Goal: Obtain resource: Obtain resource

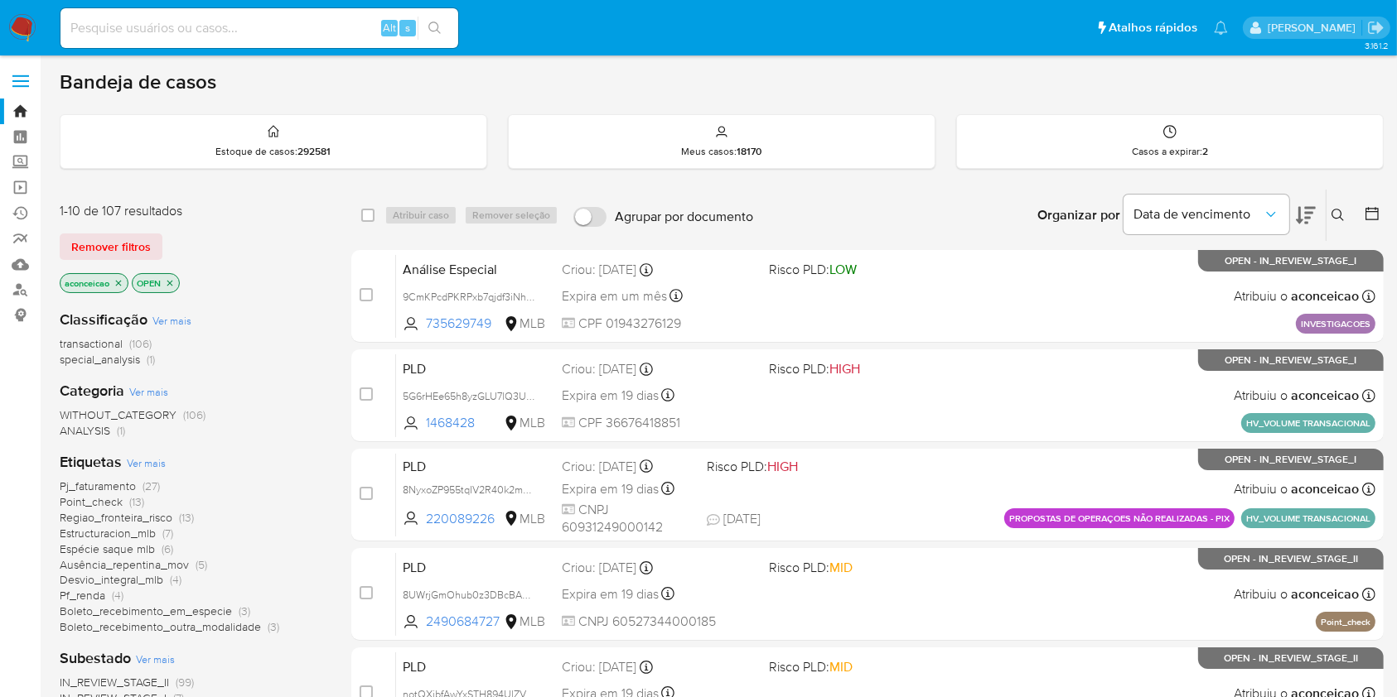
click at [1352, 215] on button at bounding box center [1339, 215] width 27 height 20
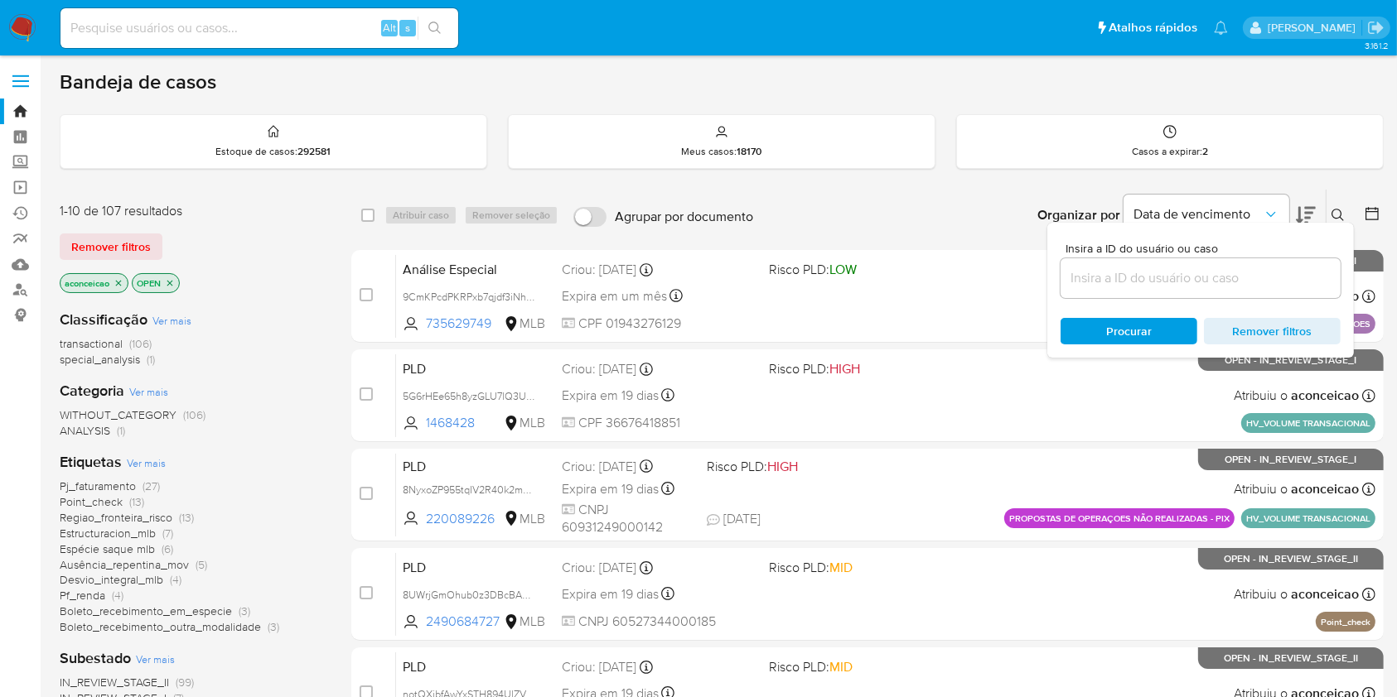
click at [1286, 270] on input at bounding box center [1200, 279] width 280 height 22
click at [1286, 277] on input at bounding box center [1200, 279] width 280 height 22
paste input "FTwdVmZSstnPb89egzlJqw1U"
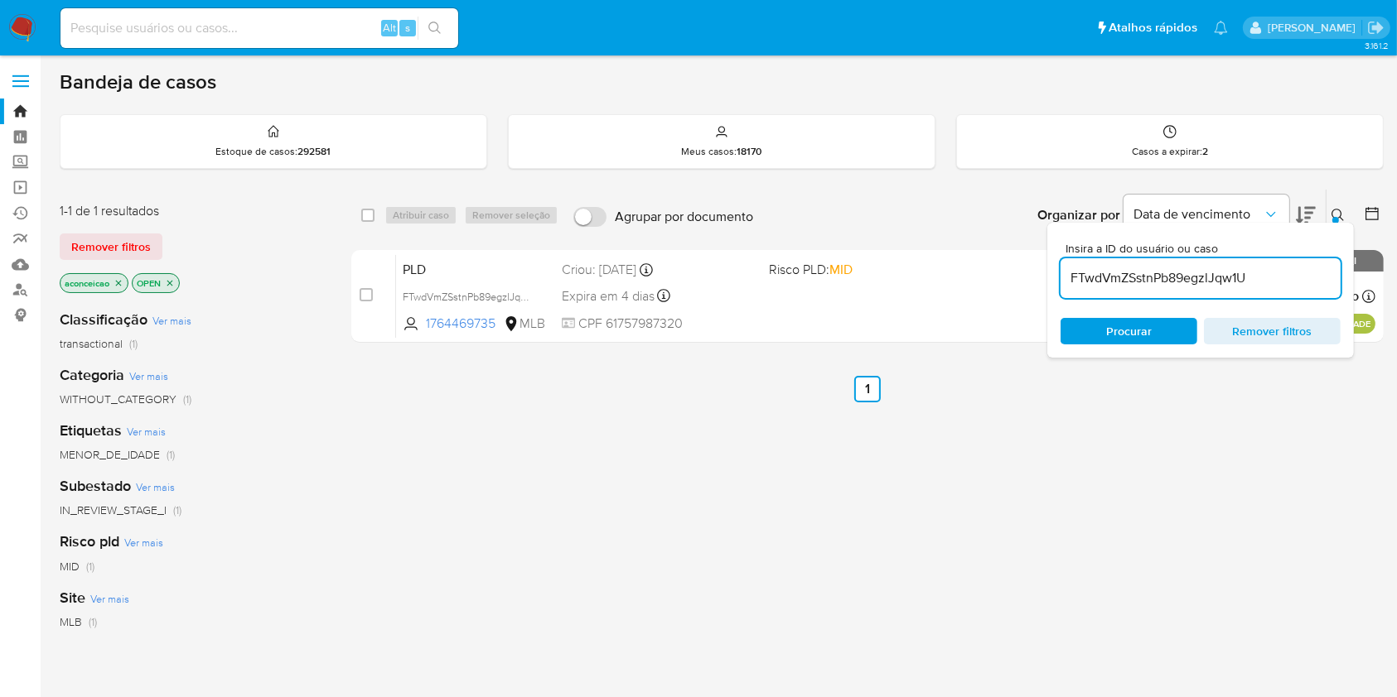
click at [948, 303] on div "PLD FTwdVmZSstnPb89egzlJqw1U 1764469735 MLB Risco PLD: MID Criou: 12/09/2025 Cr…" at bounding box center [885, 296] width 979 height 84
click at [1344, 215] on icon at bounding box center [1337, 215] width 13 height 13
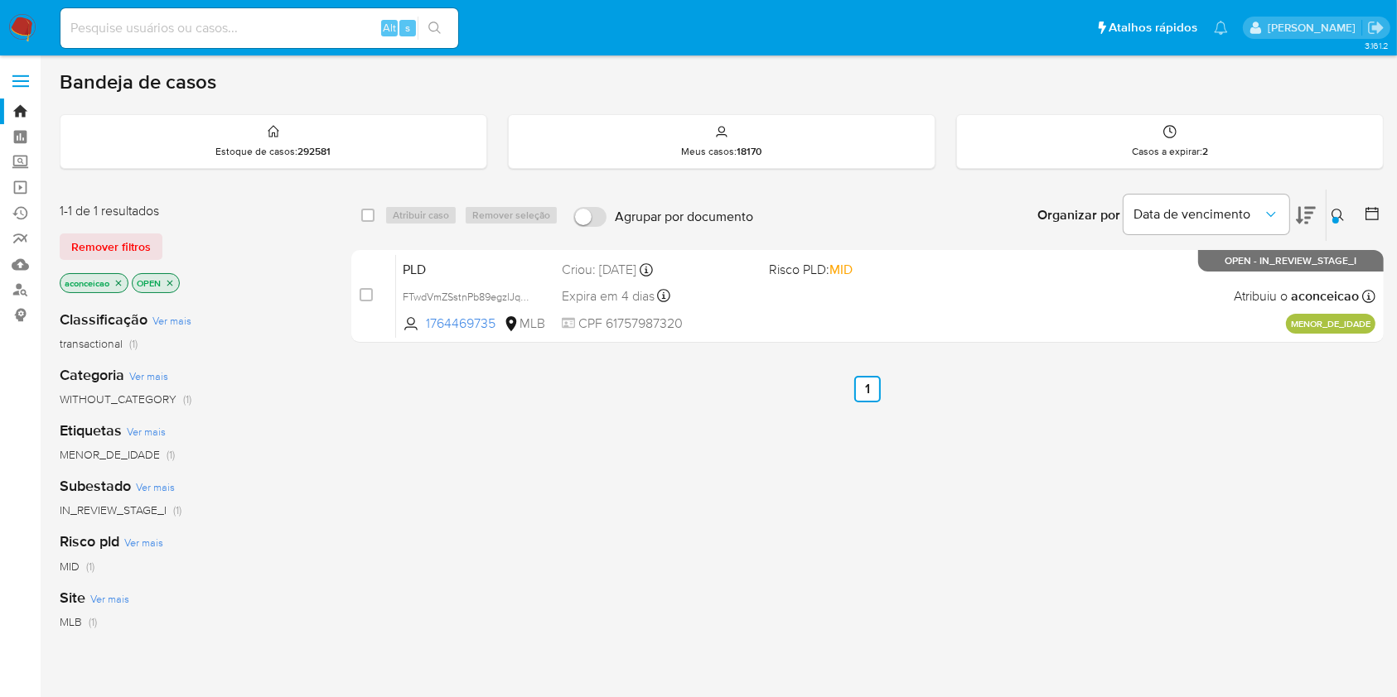
click at [1331, 212] on icon at bounding box center [1337, 215] width 13 height 13
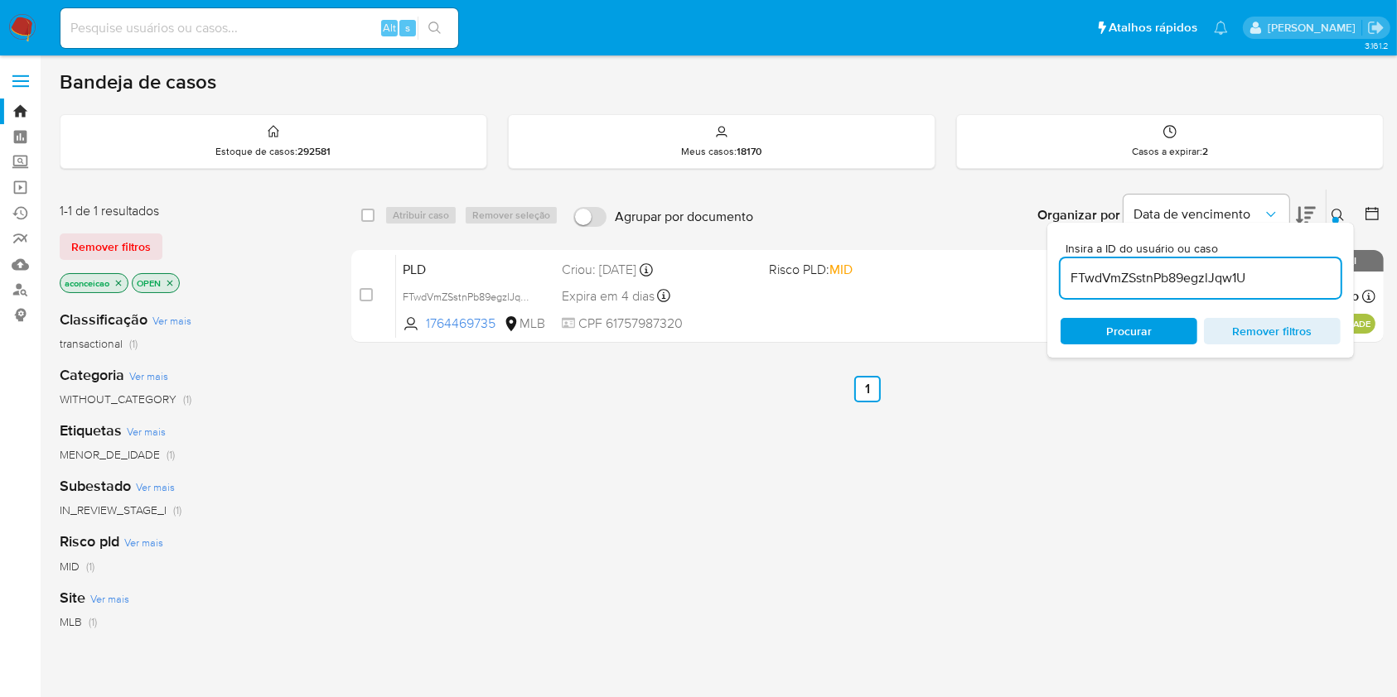
click at [1223, 288] on div "FTwdVmZSstnPb89egzlJqw1U" at bounding box center [1200, 278] width 280 height 40
click at [1223, 281] on input "FTwdVmZSstnPb89egzlJqw1U" at bounding box center [1200, 279] width 280 height 22
click at [1223, 280] on input "FTwdVmZSstnPb89egzlJqw1U" at bounding box center [1200, 279] width 280 height 22
paste input "nhxWOQYxXV0cc4MxqfUHEA7x"
type input "nhxWOQYxXV0cc4MxqfUHEA7x"
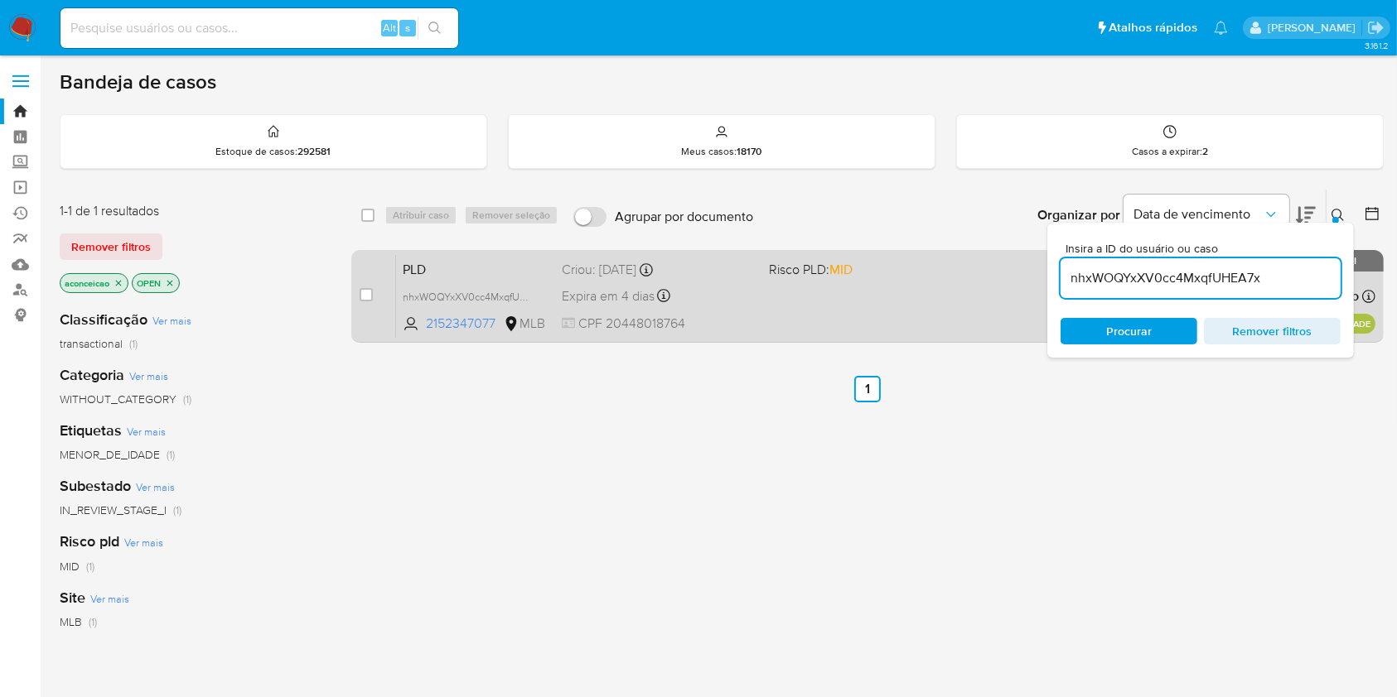
click at [953, 319] on div "PLD nhxWOQYxXV0cc4MxqfUHEA7x 2152347077 MLB Risco PLD: MID Criou: 12/09/2025 Cr…" at bounding box center [885, 296] width 979 height 84
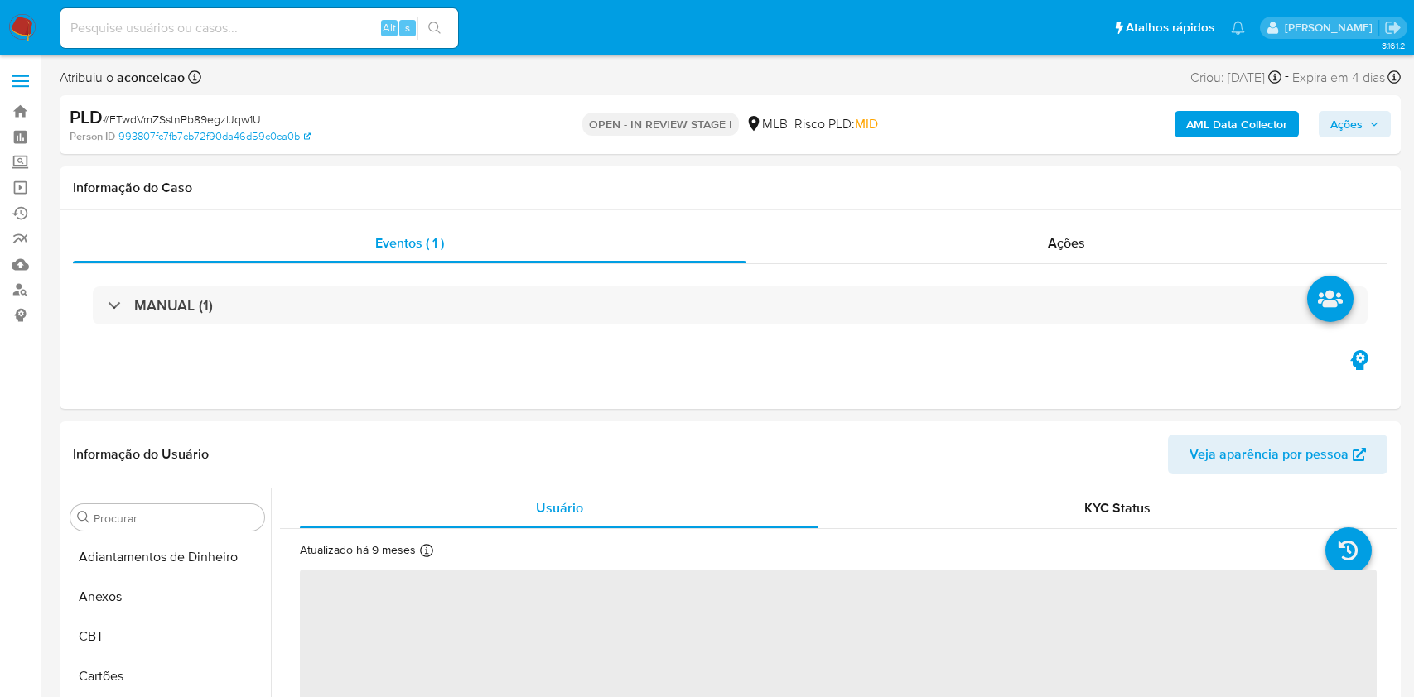
select select "10"
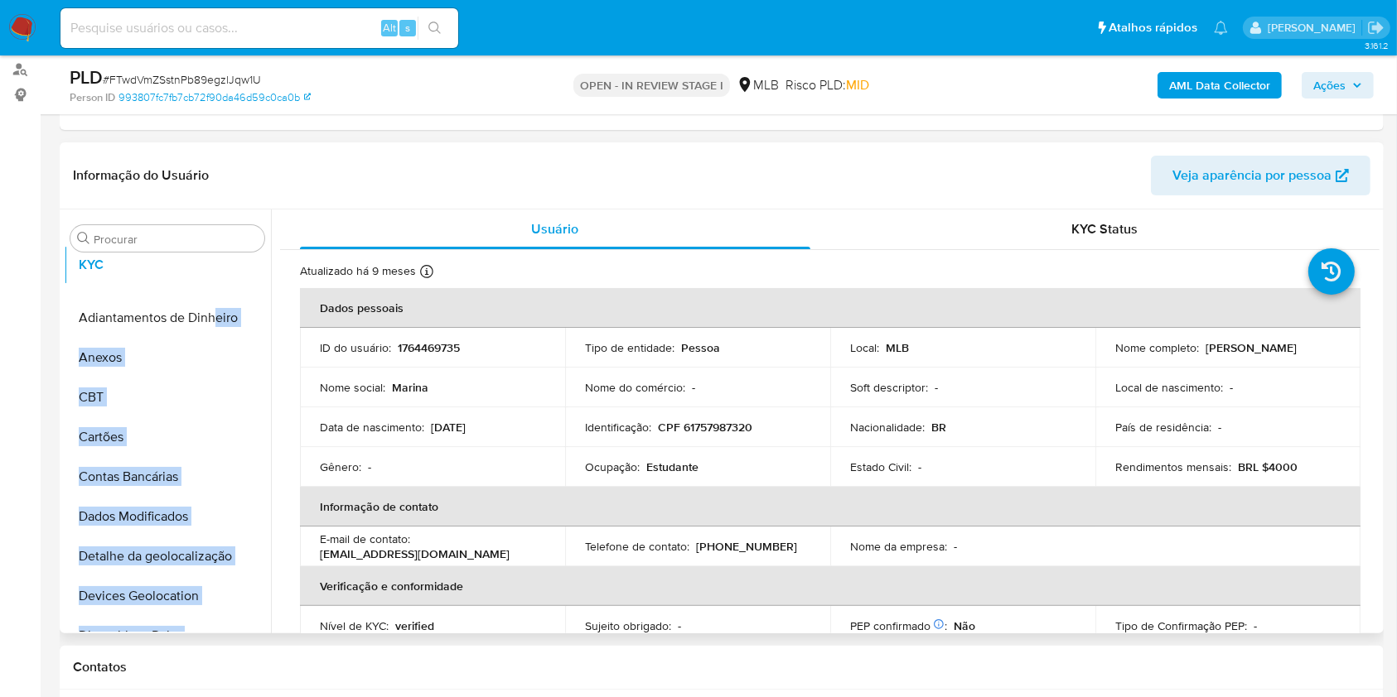
drag, startPoint x: 243, startPoint y: 290, endPoint x: 214, endPoint y: 262, distance: 40.4
click at [214, 262] on ul "Adiantamentos de Dinheiro Anexos CBT Cartões Contas Bancárias Dados Modificados…" at bounding box center [167, 445] width 207 height 374
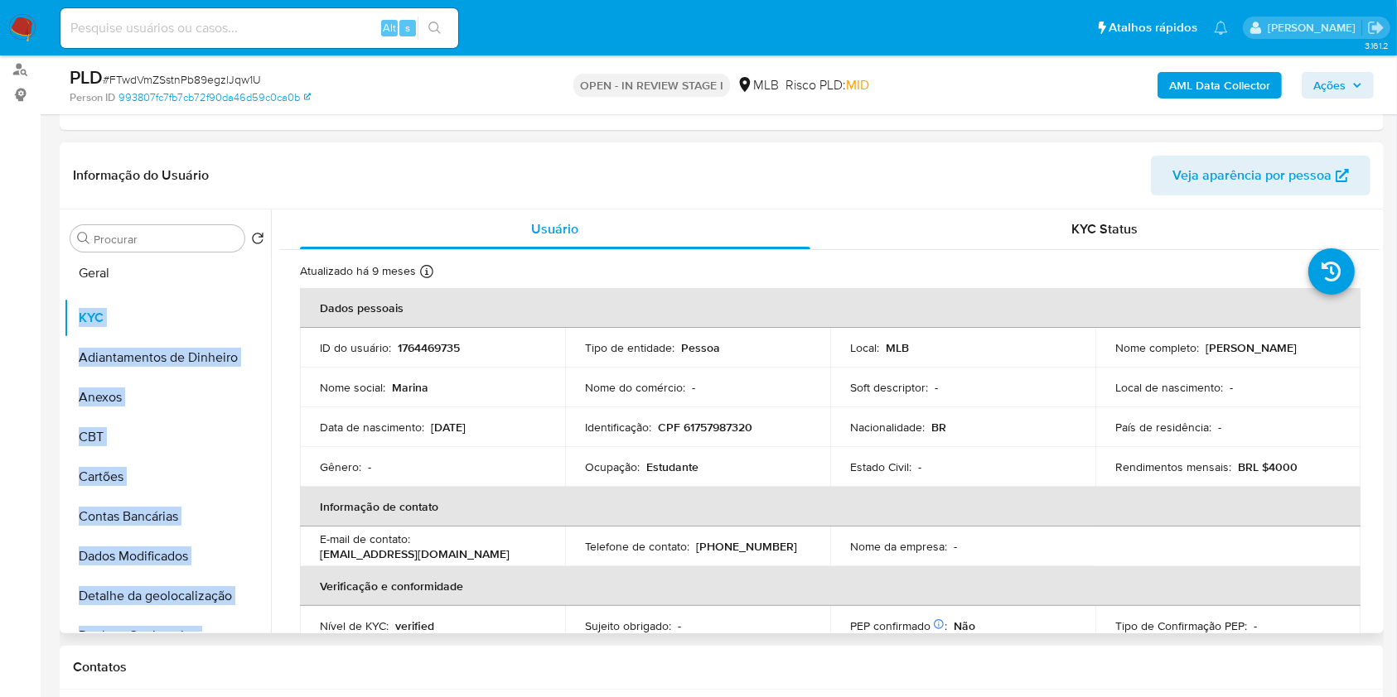
click at [195, 271] on ul "KYC Adiantamentos de Dinheiro Anexos CBT Cartões Contas Bancárias Dados Modific…" at bounding box center [167, 445] width 207 height 374
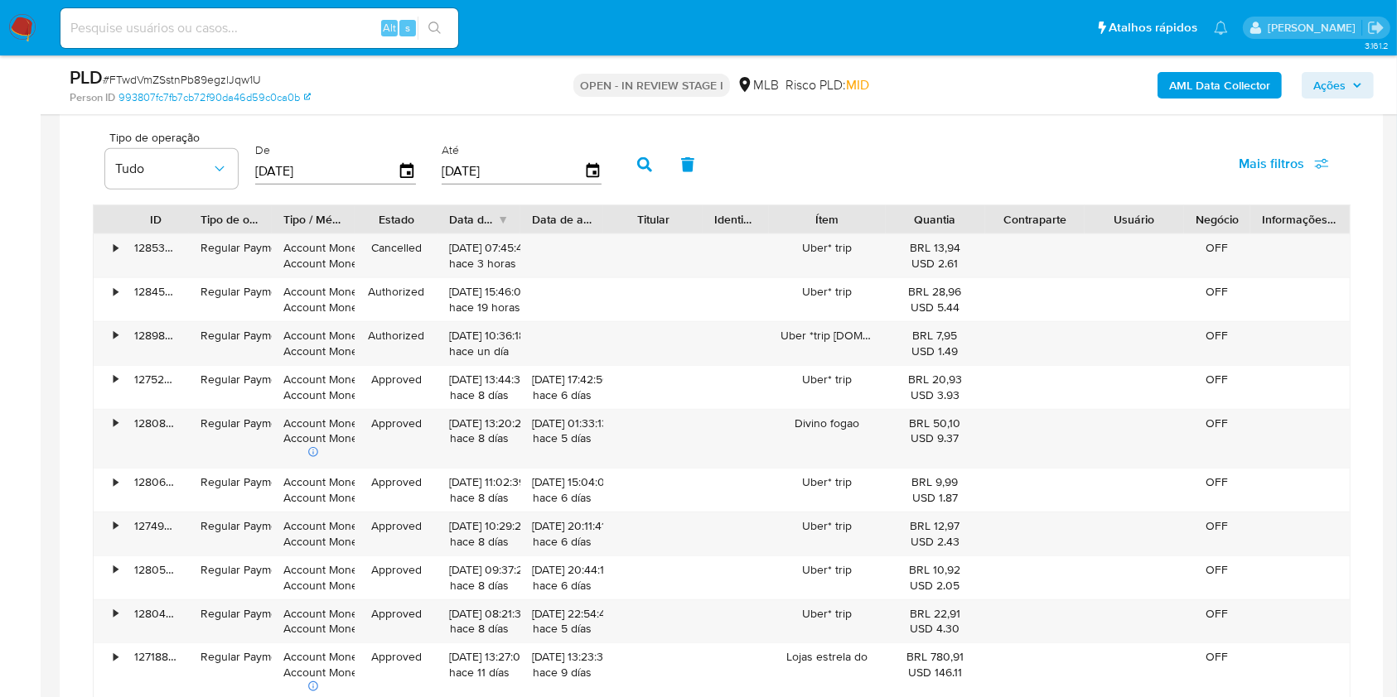
scroll to position [1214, 0]
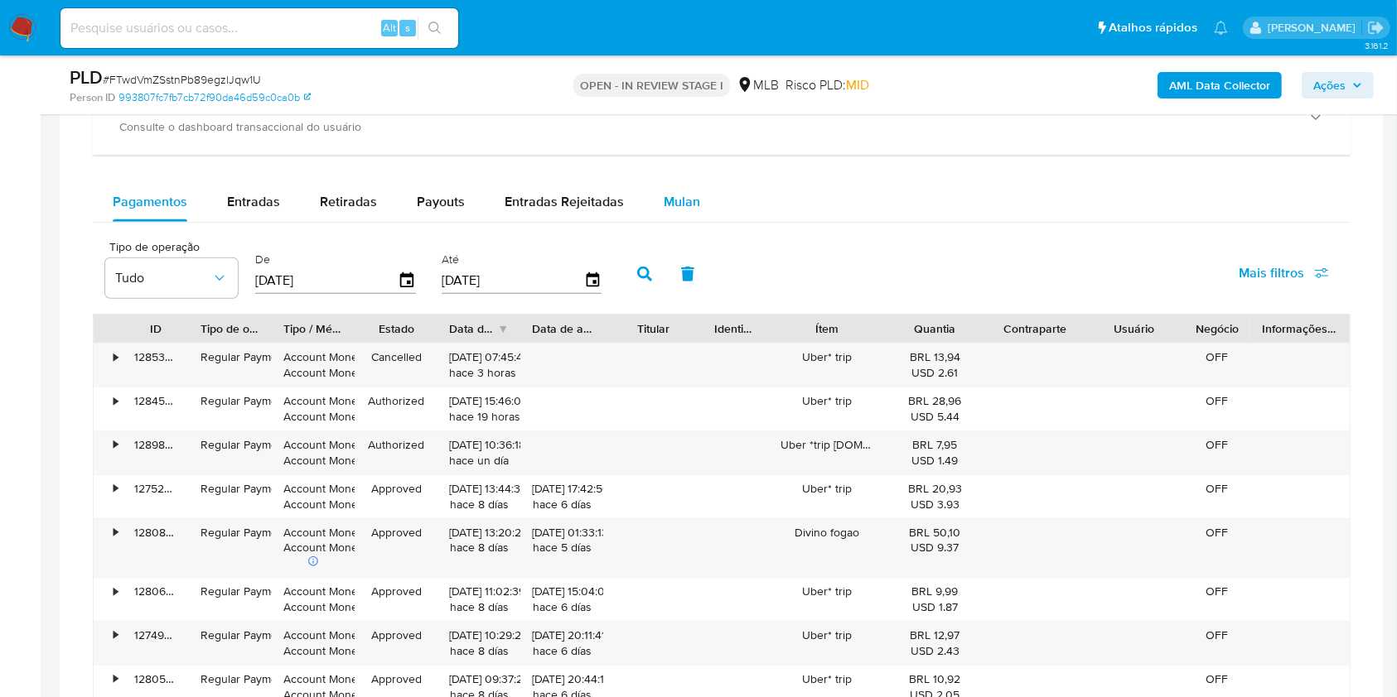
click at [683, 206] on span "Mulan" at bounding box center [681, 201] width 36 height 19
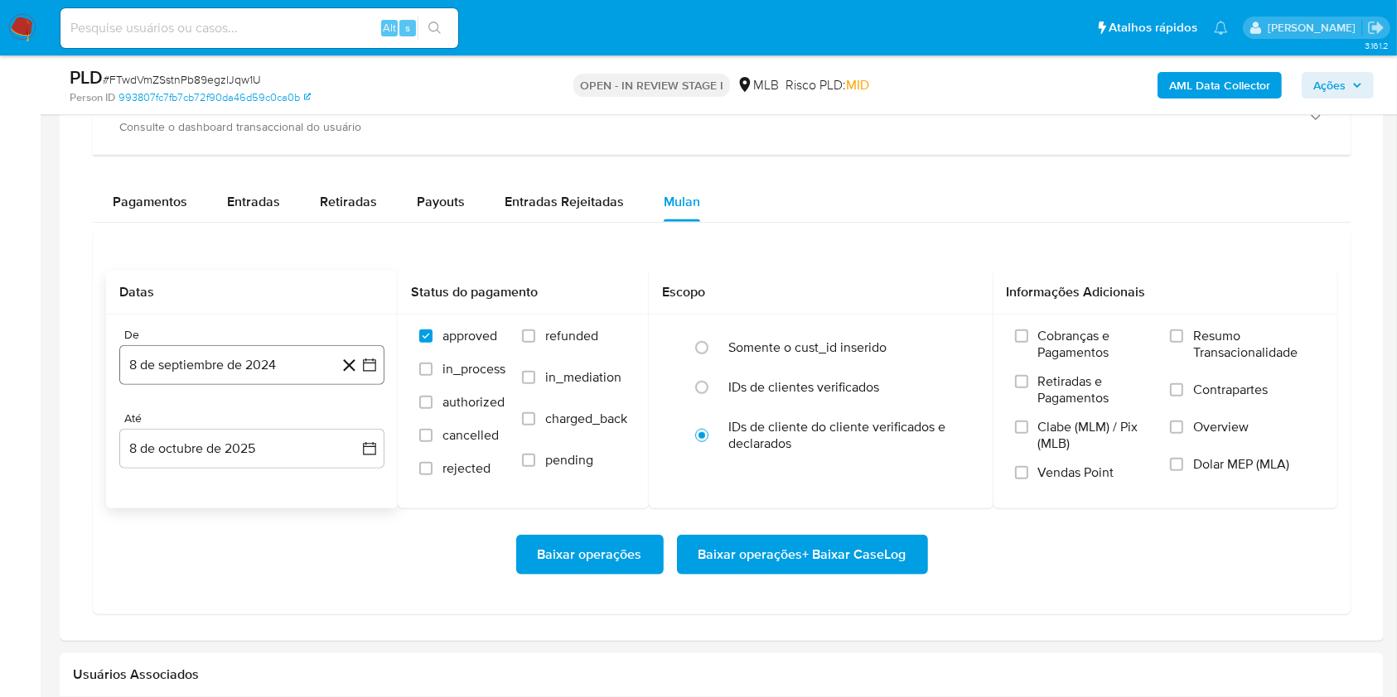
click at [232, 372] on button "8 de septiembre de 2024" at bounding box center [251, 365] width 265 height 40
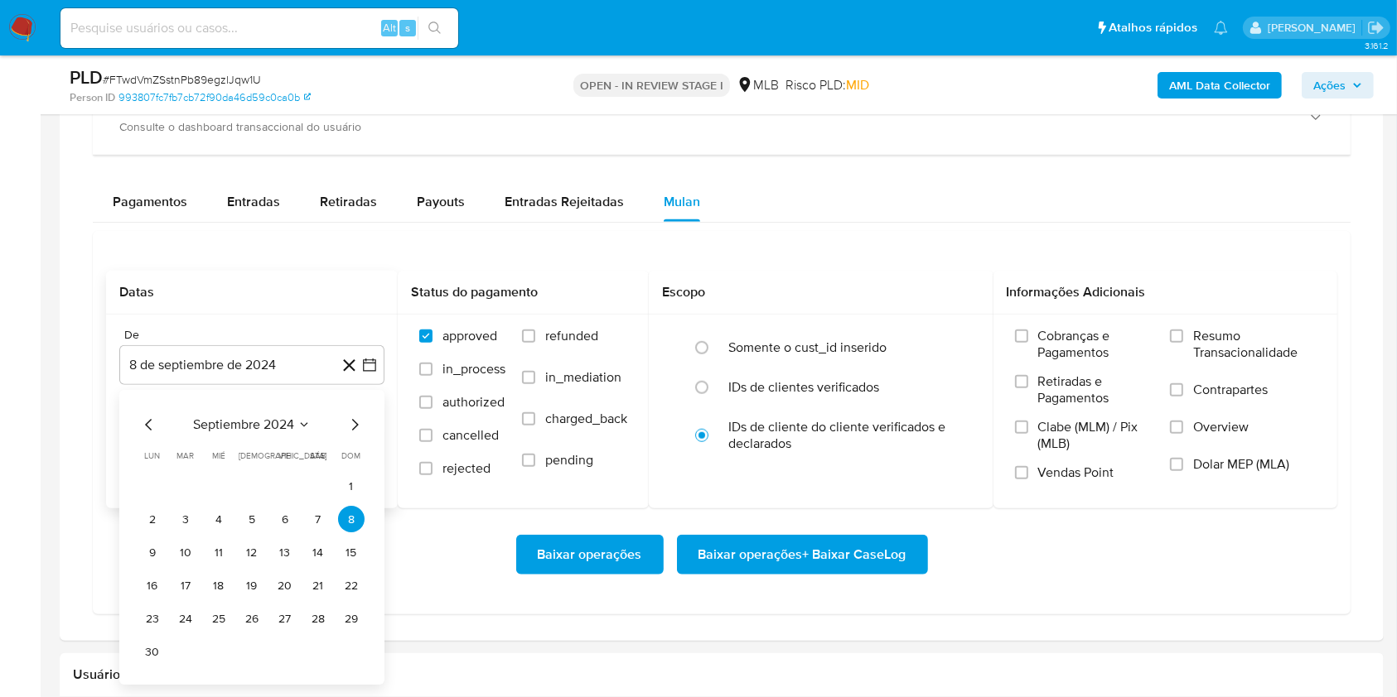
click at [294, 427] on button "septiembre 2024" at bounding box center [252, 425] width 118 height 17
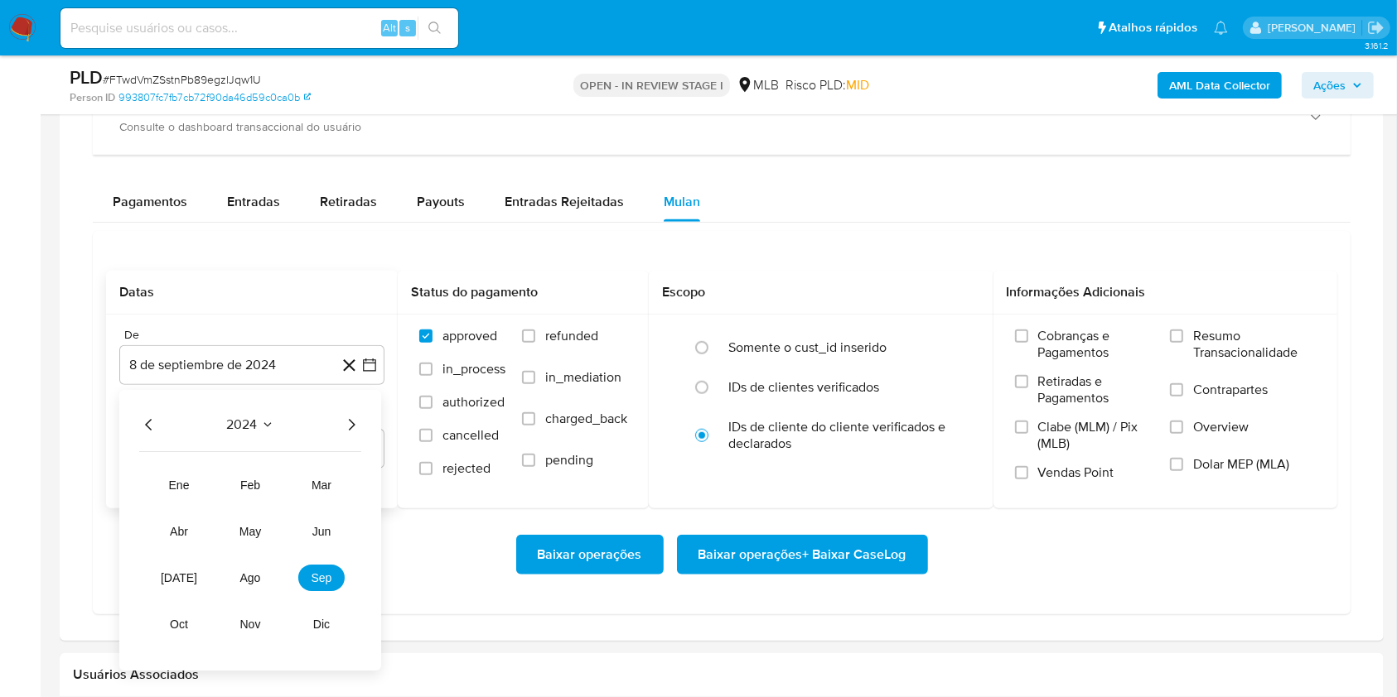
click at [351, 423] on icon "Año siguiente" at bounding box center [351, 426] width 20 height 20
click at [251, 580] on span "ago" at bounding box center [250, 578] width 21 height 13
click at [287, 493] on button "1" at bounding box center [285, 487] width 27 height 27
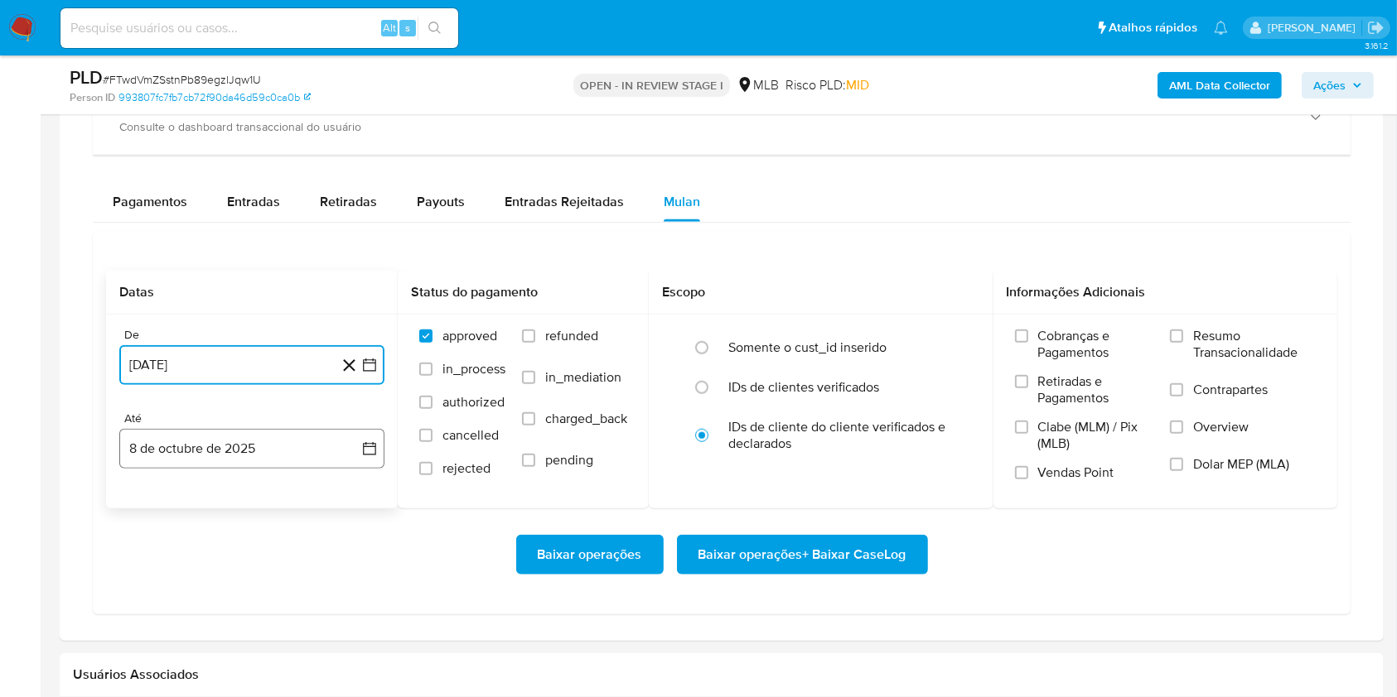
click at [277, 453] on button "8 de octubre de 2025" at bounding box center [251, 449] width 265 height 40
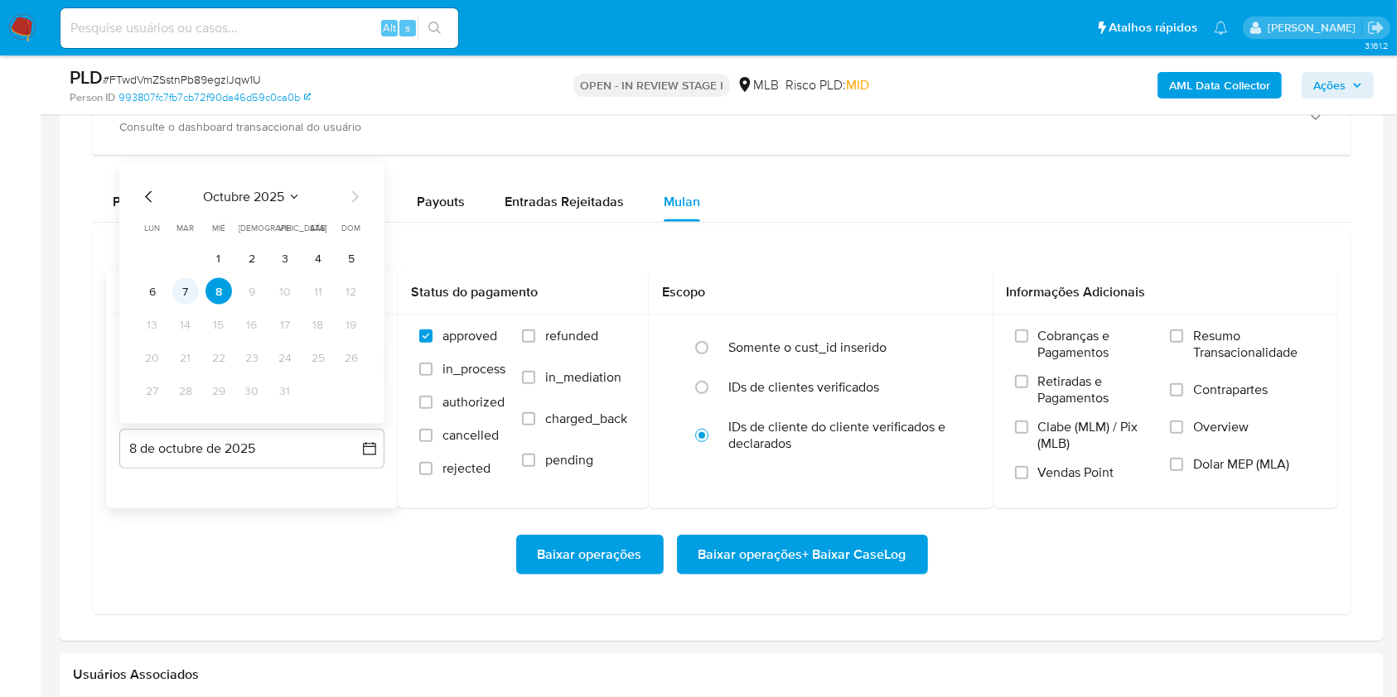
click at [184, 297] on button "7" at bounding box center [185, 291] width 27 height 27
click at [1175, 358] on label "Resumo Transacionalidade" at bounding box center [1243, 355] width 146 height 54
click at [1175, 343] on input "Resumo Transacionalidade" at bounding box center [1176, 336] width 13 height 13
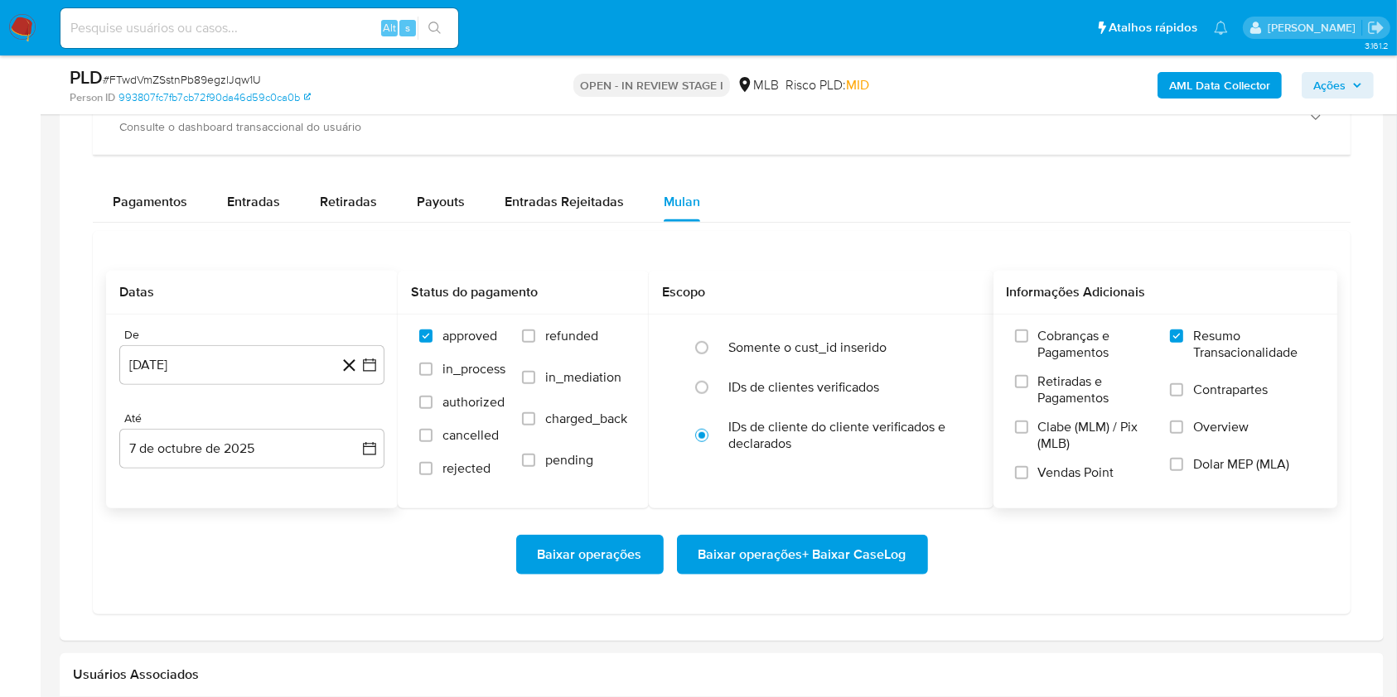
click at [886, 541] on span "Baixar operações + Baixar CaseLog" at bounding box center [802, 555] width 208 height 36
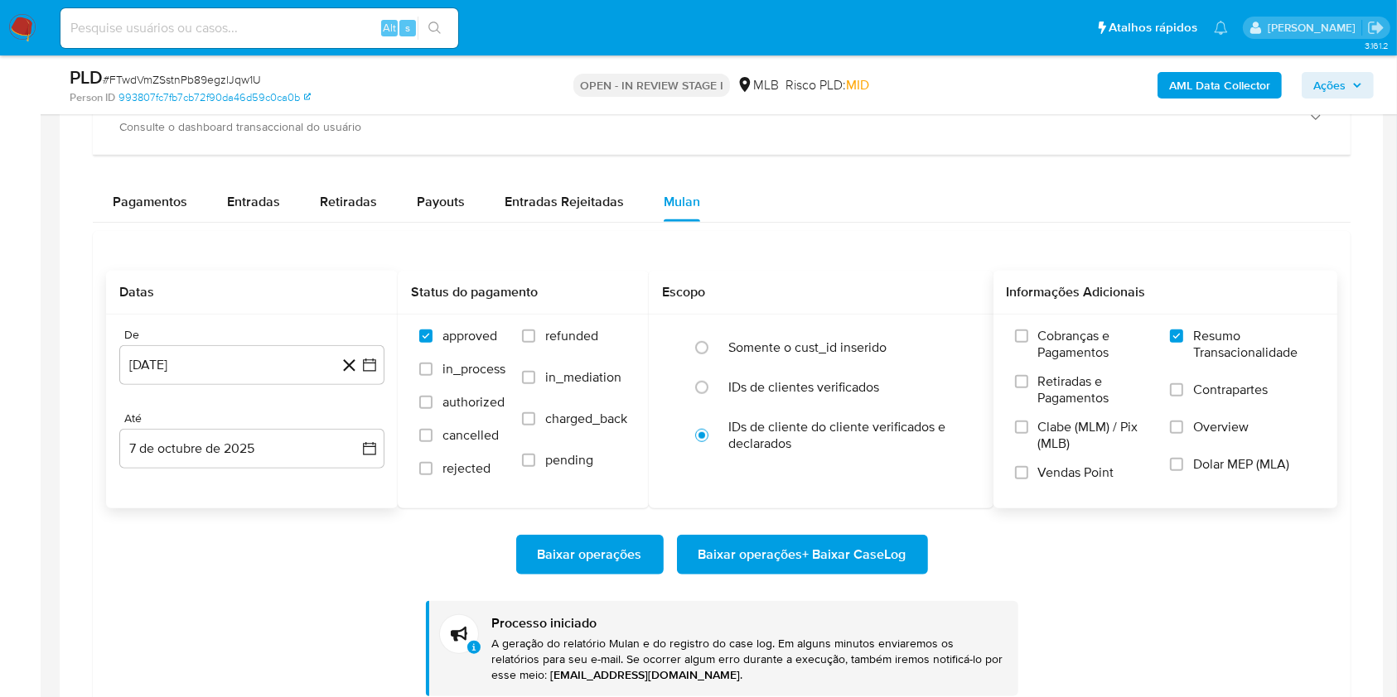
click at [234, 81] on span "# FTwdVmZSstnPb89egzlJqw1U" at bounding box center [182, 79] width 158 height 17
copy span "FTwdVmZSstnPb89egzlJqw1U"
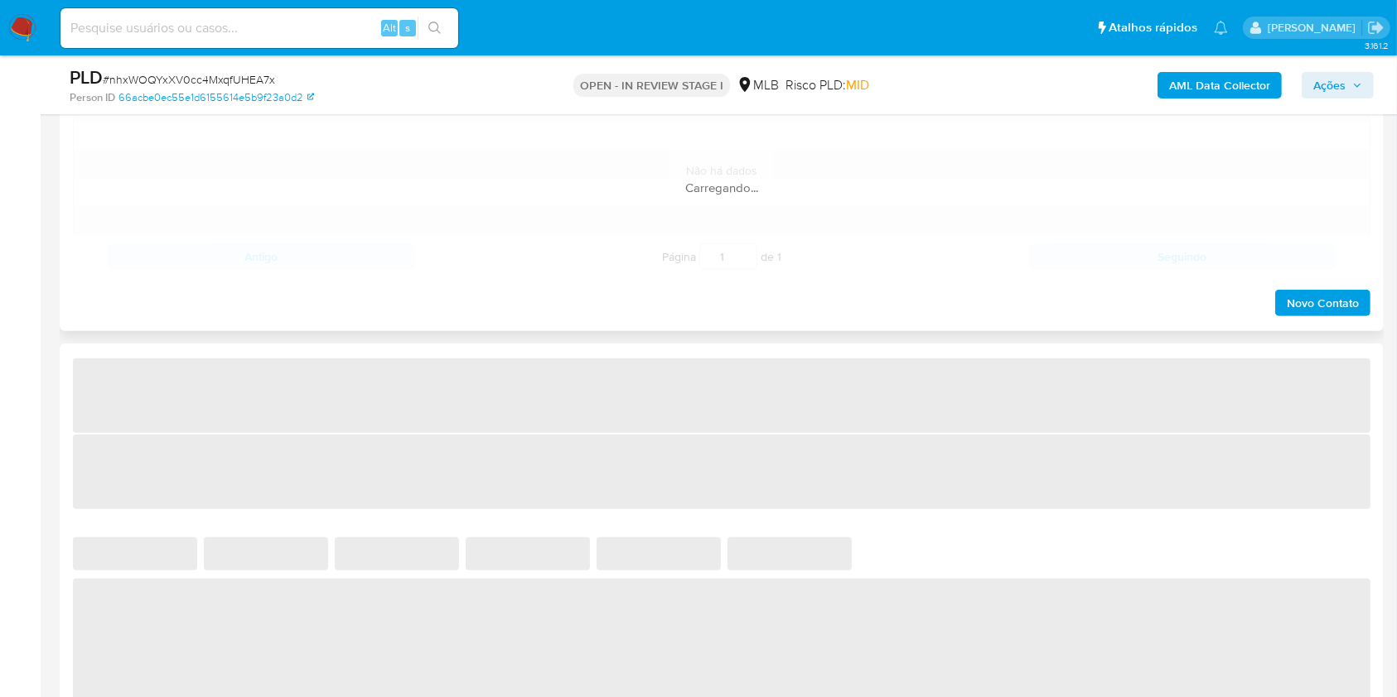
select select "10"
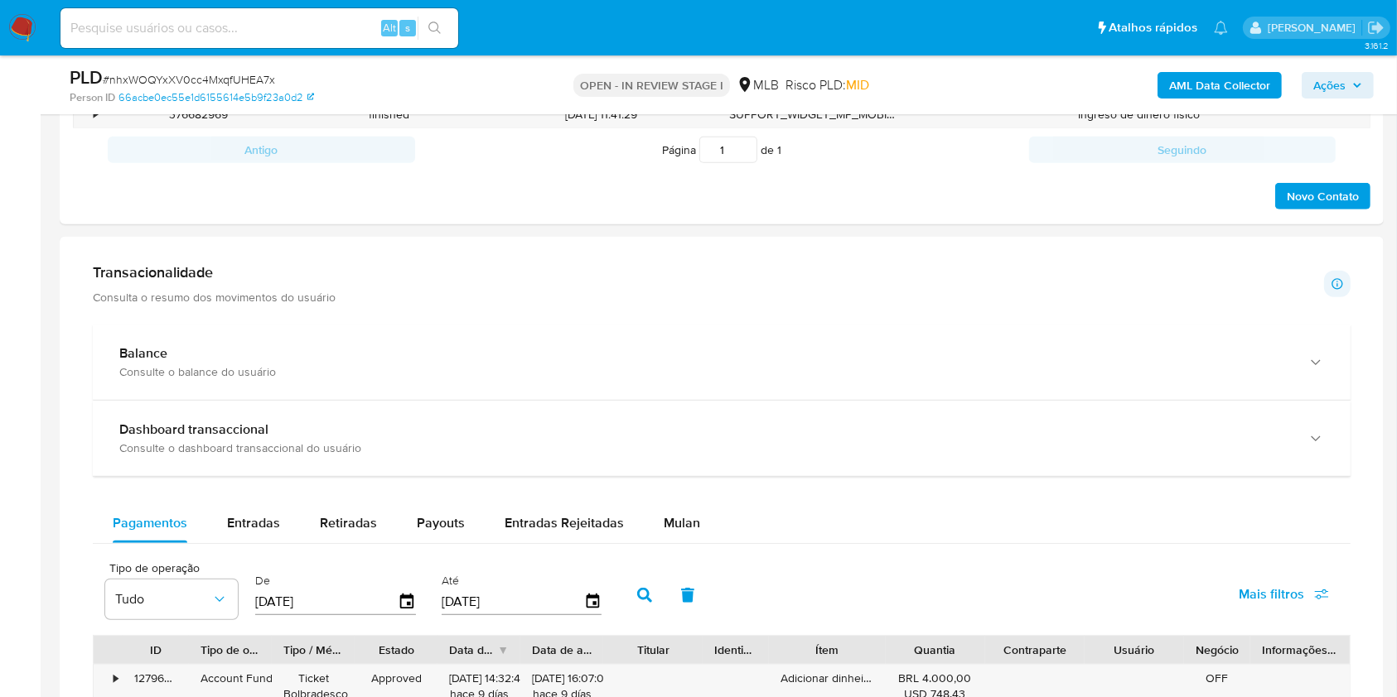
scroll to position [994, 0]
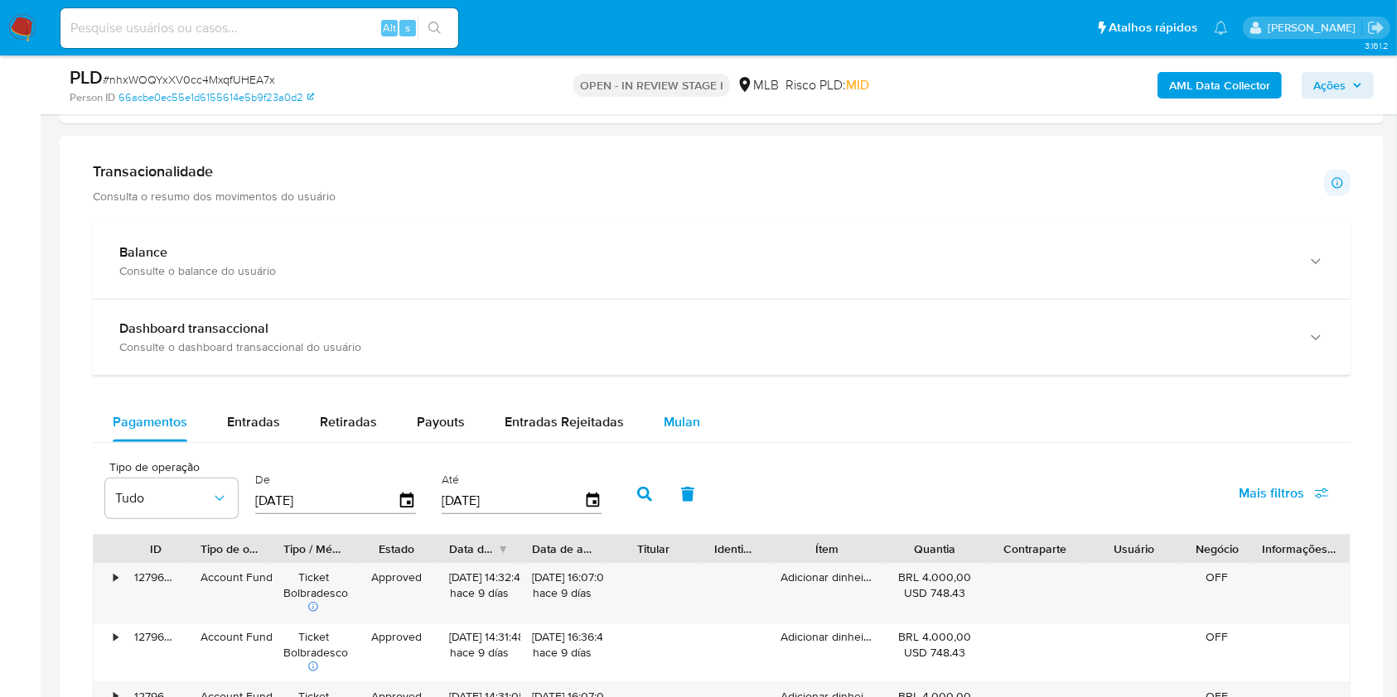
click at [673, 409] on div "Mulan" at bounding box center [681, 423] width 36 height 40
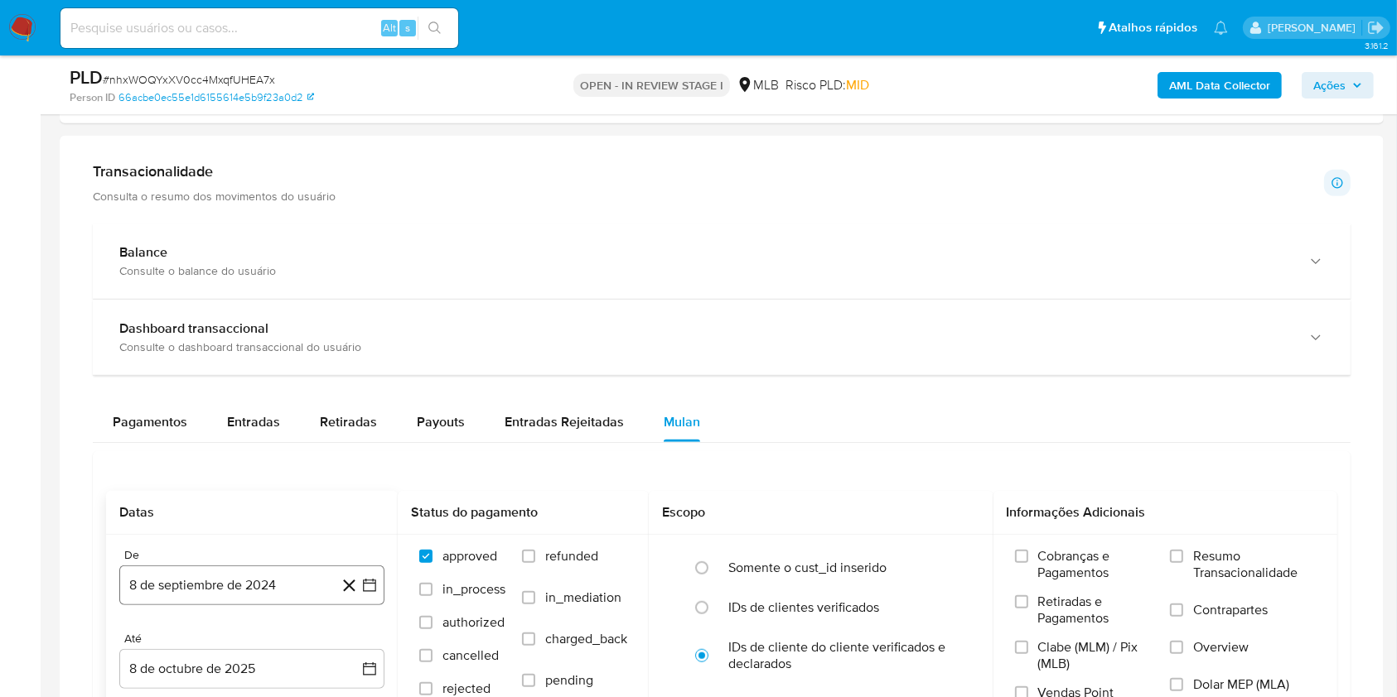
click at [238, 576] on button "8 de septiembre de 2024" at bounding box center [251, 586] width 265 height 40
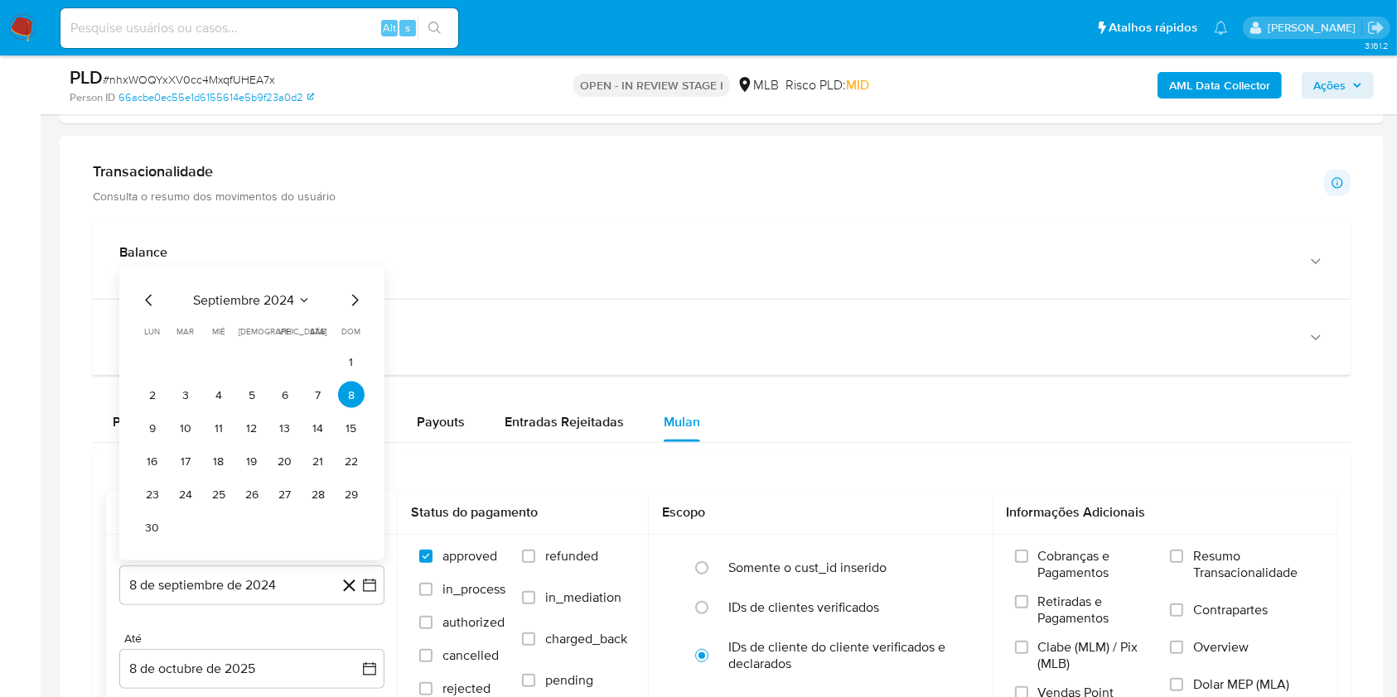
click at [242, 308] on span "septiembre 2024" at bounding box center [243, 300] width 101 height 17
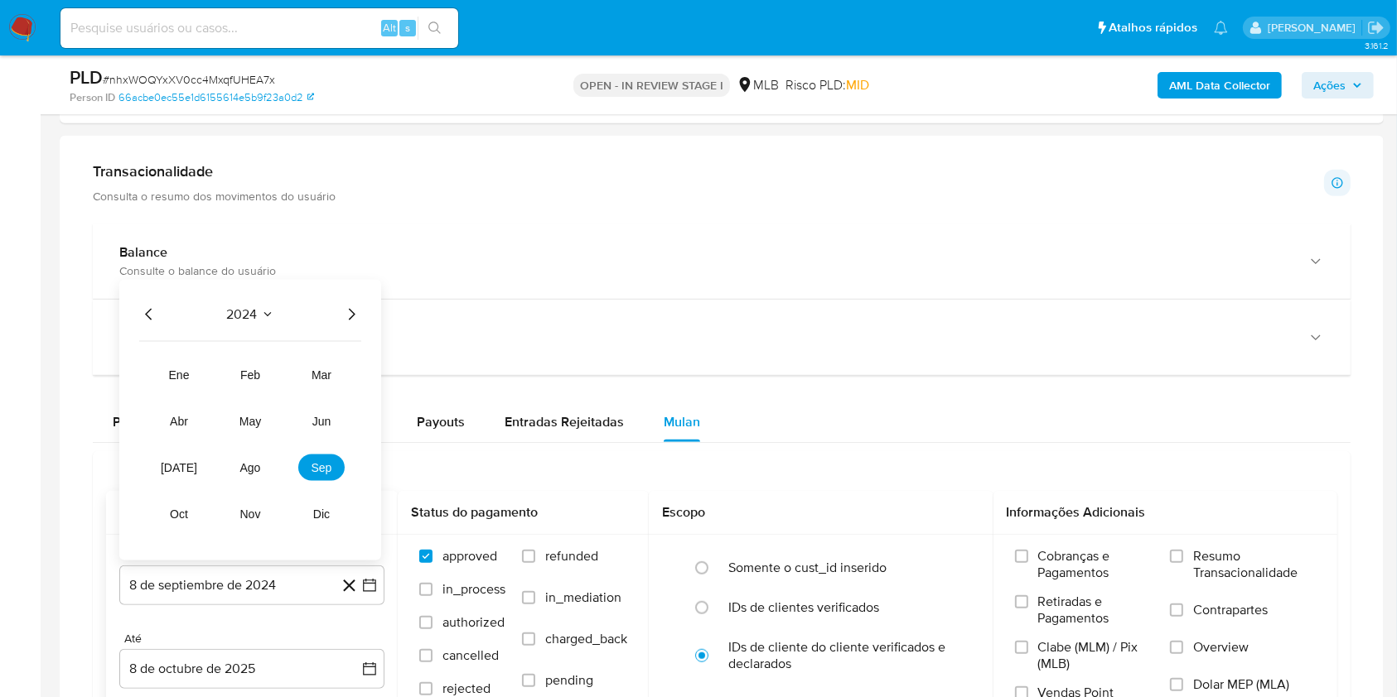
click at [344, 311] on icon "Año siguiente" at bounding box center [351, 315] width 20 height 20
click at [243, 479] on button "ago" at bounding box center [250, 468] width 46 height 27
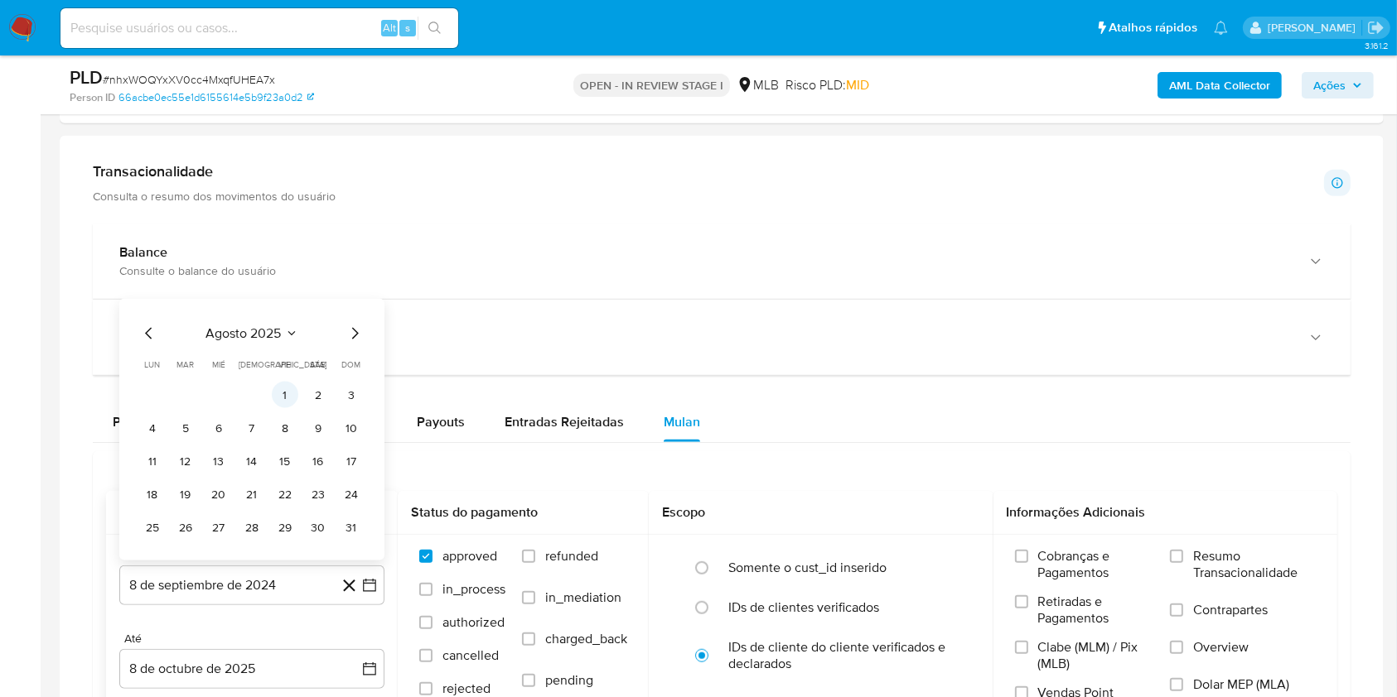
click at [292, 395] on button "1" at bounding box center [285, 395] width 27 height 27
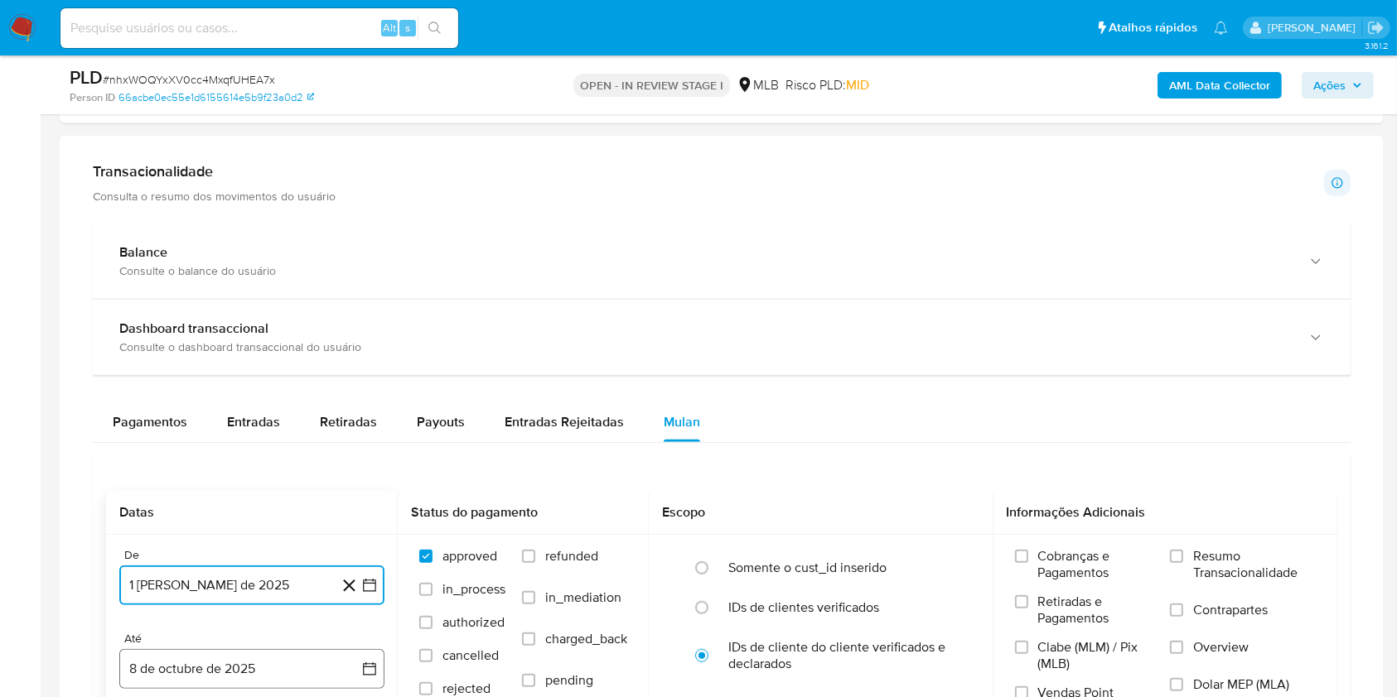
click at [247, 683] on button "8 de octubre de 2025" at bounding box center [251, 669] width 265 height 40
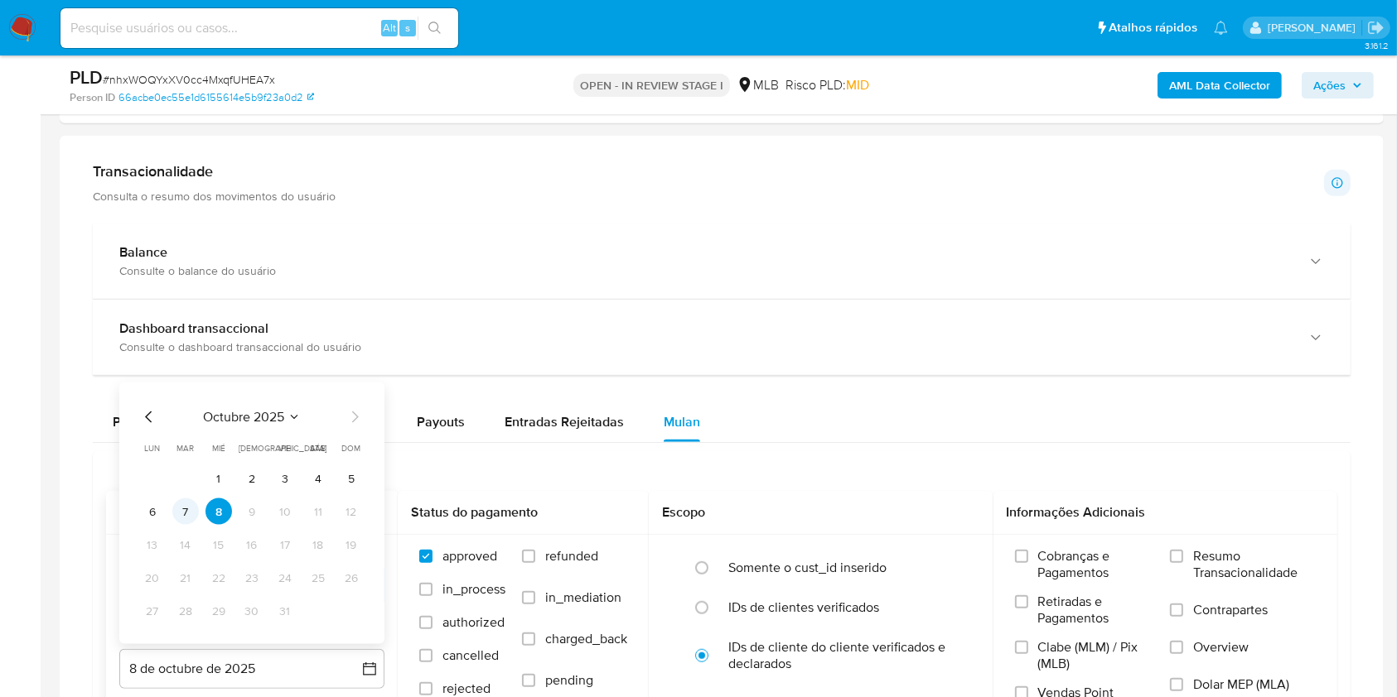
click at [175, 513] on button "7" at bounding box center [185, 512] width 27 height 27
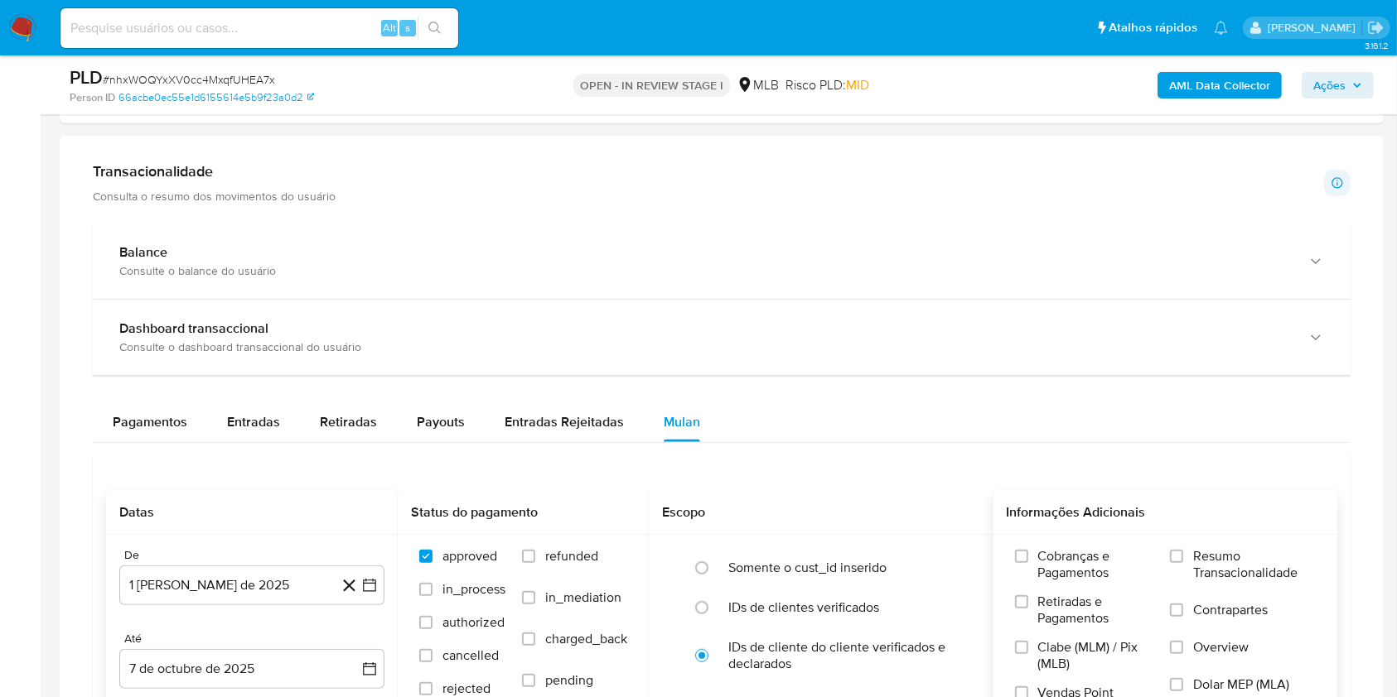
click at [1190, 562] on label "Resumo Transacionalidade" at bounding box center [1243, 575] width 146 height 54
click at [1183, 562] on input "Resumo Transacionalidade" at bounding box center [1176, 556] width 13 height 13
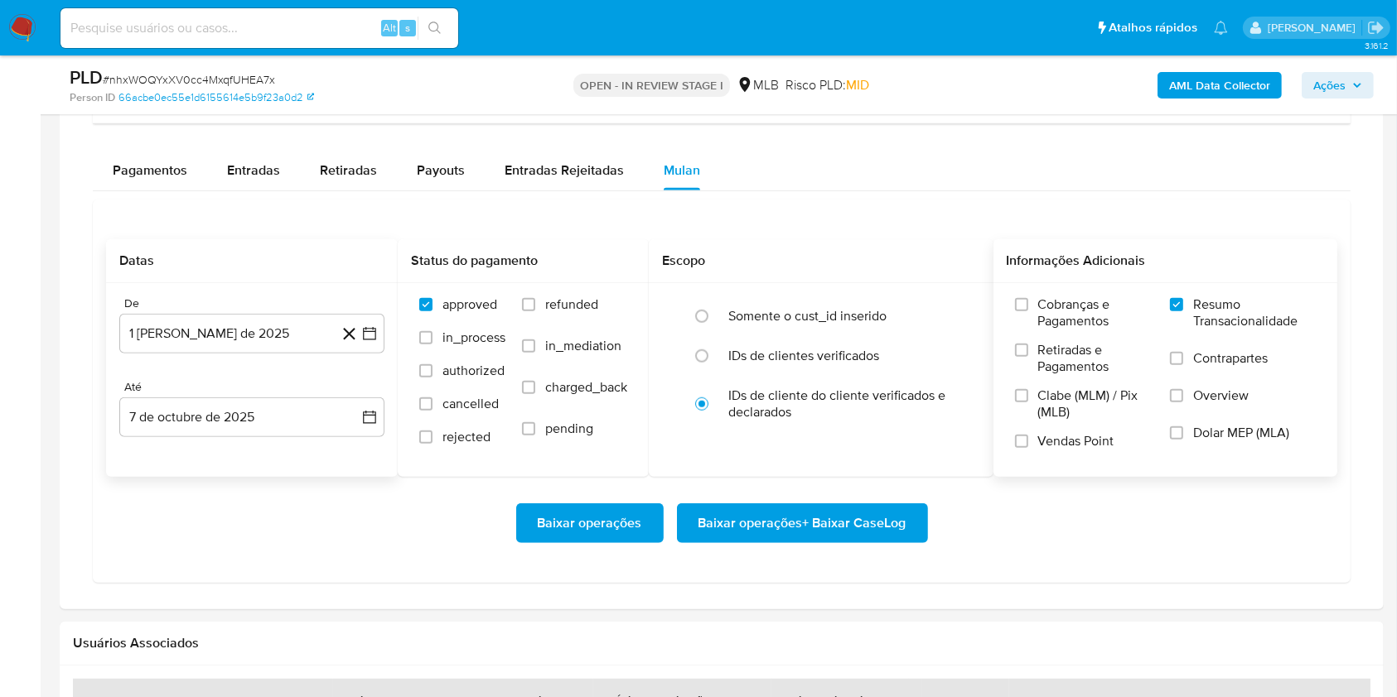
scroll to position [1325, 0]
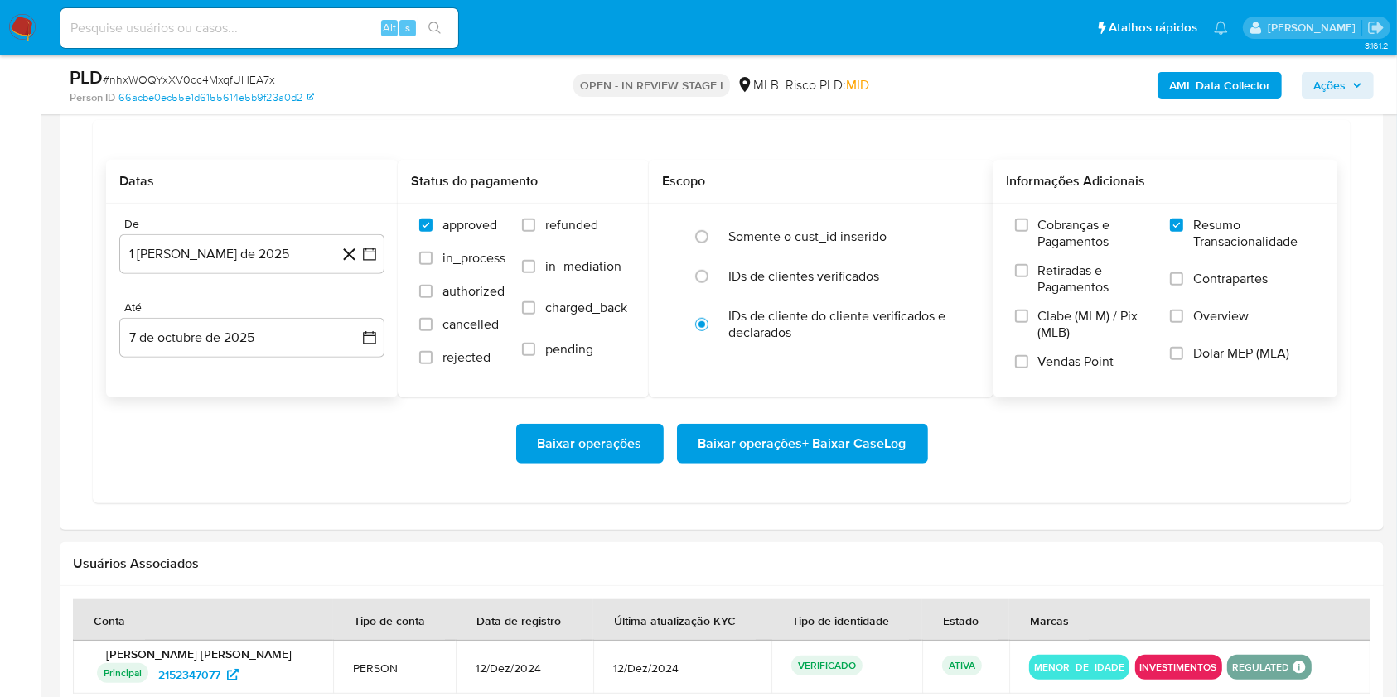
click at [803, 462] on span "Baixar operações + Baixar CaseLog" at bounding box center [802, 444] width 208 height 36
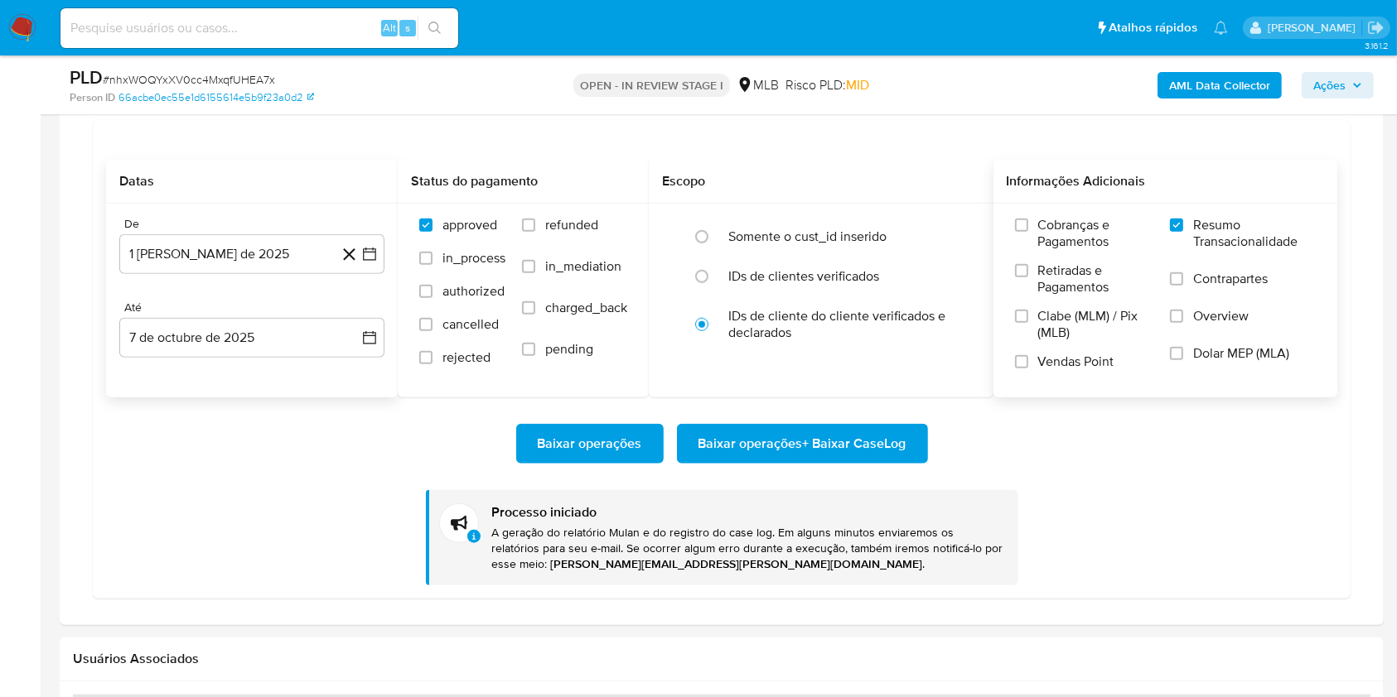
click at [181, 68] on div "PLD # nhxWOQYxXV0cc4MxqfUHEA7x" at bounding box center [284, 77] width 428 height 25
click at [192, 75] on span "# nhxWOQYxXV0cc4MxqfUHEA7x" at bounding box center [189, 79] width 172 height 17
